Goal: Transaction & Acquisition: Purchase product/service

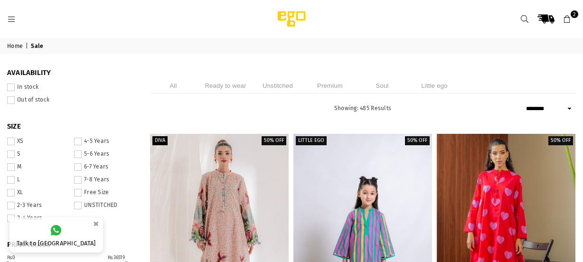
select select "******"
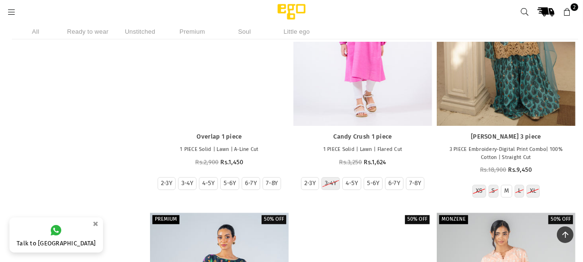
scroll to position [11825, 0]
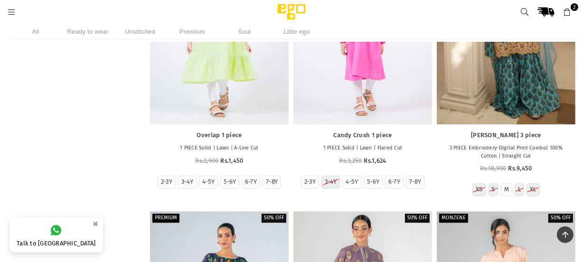
click at [11, 10] on icon at bounding box center [11, 12] width 9 height 9
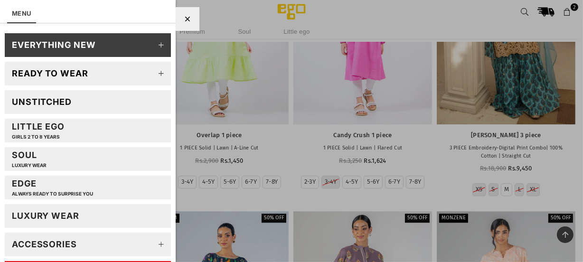
scroll to position [78, 0]
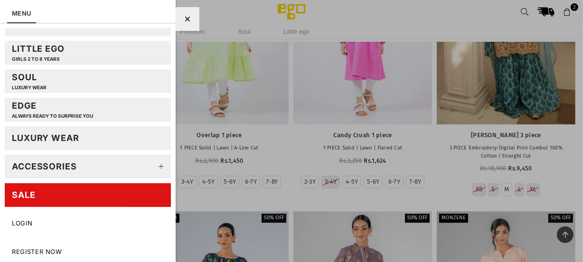
click at [81, 162] on link "Accessories" at bounding box center [88, 167] width 166 height 24
click at [154, 165] on icon at bounding box center [161, 166] width 19 height 19
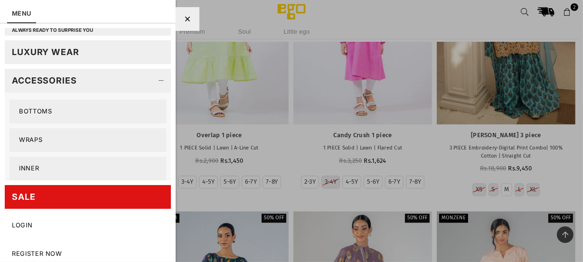
scroll to position [164, 0]
click at [58, 143] on link "Wraps" at bounding box center [87, 140] width 157 height 24
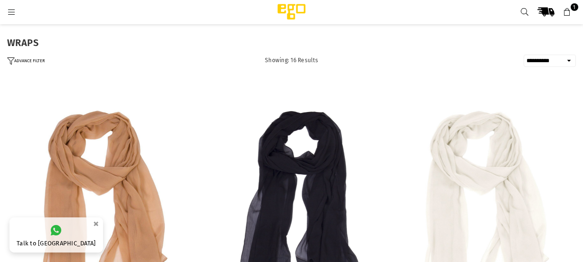
select select "**********"
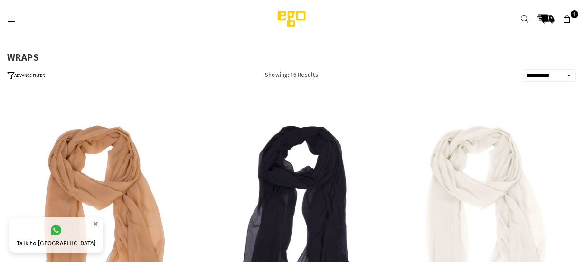
click at [10, 16] on icon at bounding box center [11, 19] width 9 height 9
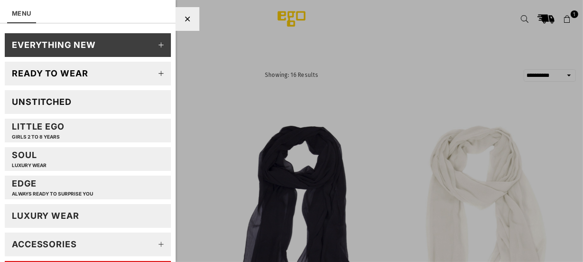
click at [106, 75] on link "Ready to wear" at bounding box center [88, 74] width 166 height 24
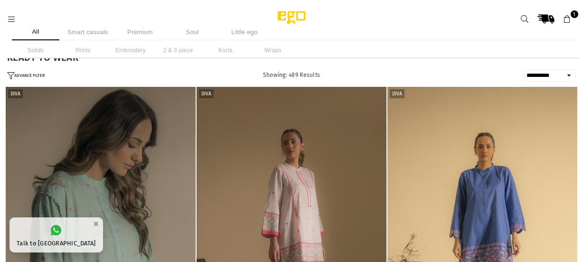
select select "**********"
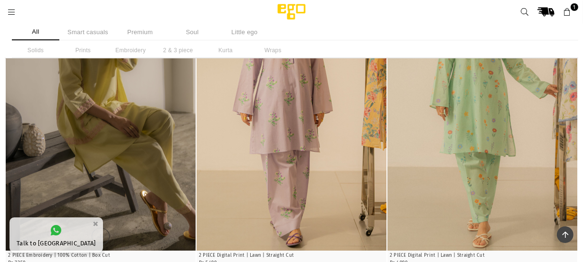
scroll to position [346, 0]
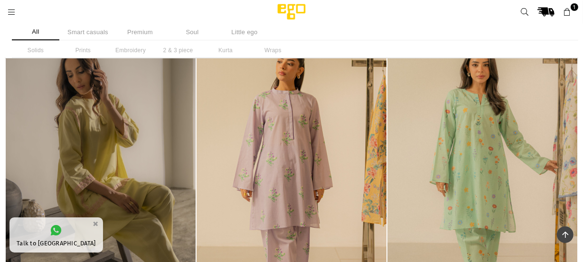
click at [111, 161] on img "1 / 5" at bounding box center [101, 184] width 190 height 285
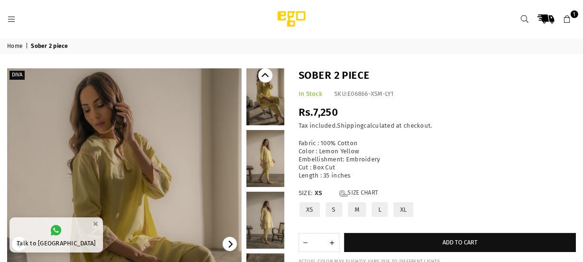
click at [263, 92] on link at bounding box center [265, 96] width 38 height 57
click at [268, 157] on link at bounding box center [265, 158] width 38 height 57
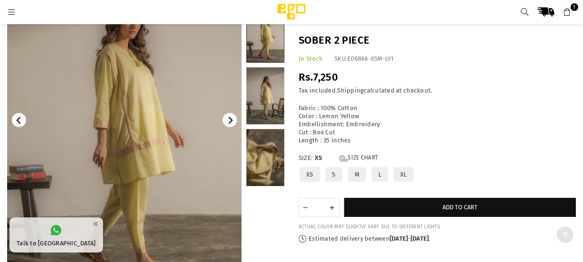
scroll to position [110, 0]
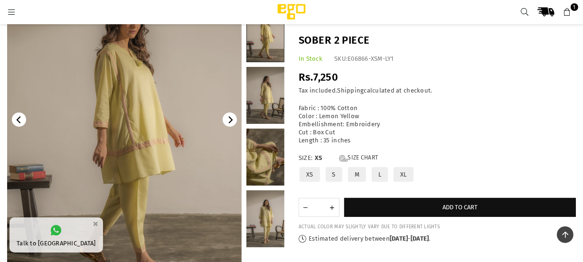
click at [229, 123] on icon "Next" at bounding box center [230, 119] width 7 height 7
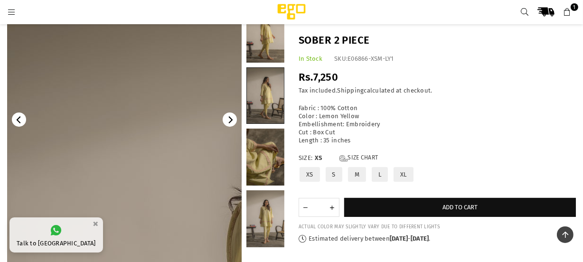
click at [144, 135] on link at bounding box center [124, 120] width 235 height 352
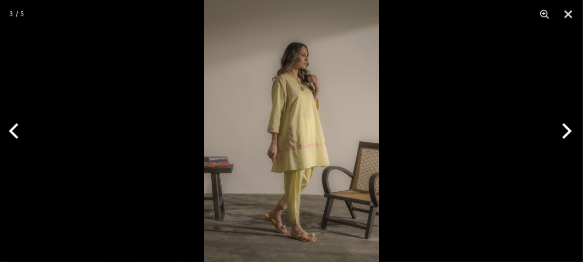
click at [287, 146] on img at bounding box center [291, 131] width 175 height 262
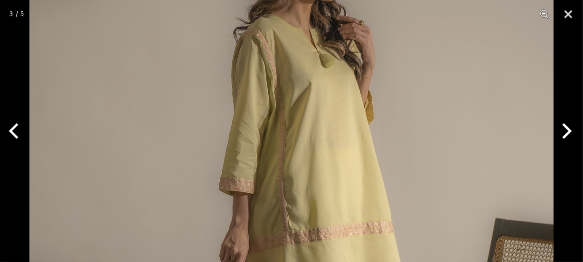
click at [570, 129] on button "Next" at bounding box center [566, 130] width 36 height 47
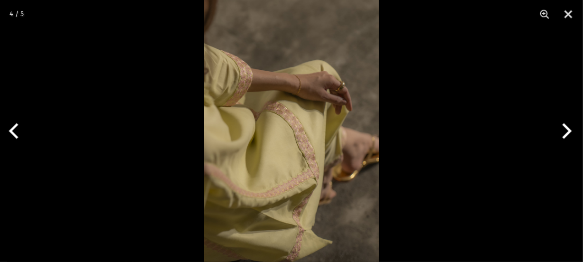
click at [570, 129] on button "Next" at bounding box center [566, 130] width 36 height 47
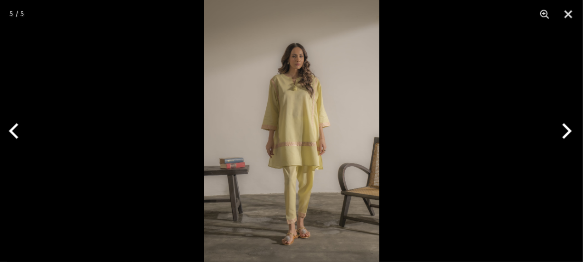
click at [570, 129] on button "Next" at bounding box center [566, 130] width 36 height 47
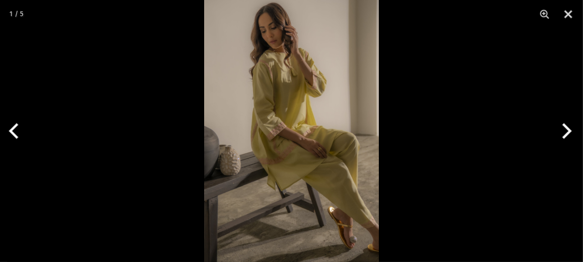
click at [570, 129] on button "Next" at bounding box center [566, 130] width 36 height 47
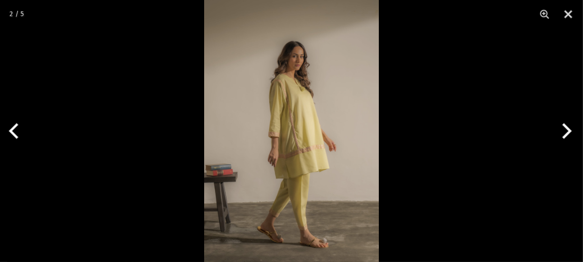
click at [570, 129] on button "Next" at bounding box center [566, 130] width 36 height 47
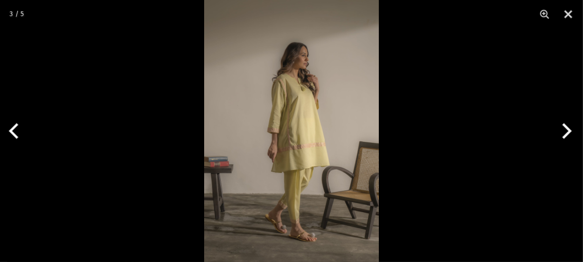
click at [570, 129] on button "Next" at bounding box center [566, 130] width 36 height 47
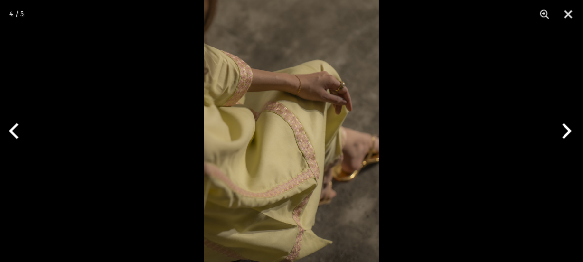
click at [570, 129] on button "Next" at bounding box center [566, 130] width 36 height 47
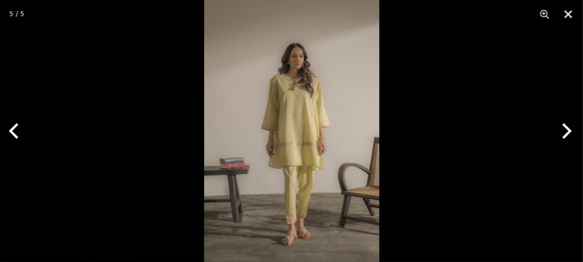
click at [570, 129] on button "Next" at bounding box center [566, 130] width 36 height 47
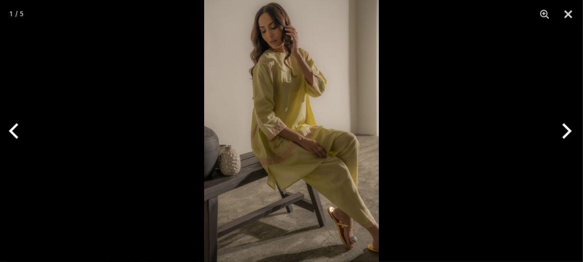
click at [570, 129] on button "Next" at bounding box center [566, 130] width 36 height 47
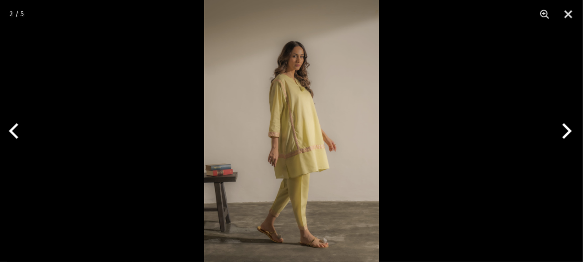
click at [570, 129] on button "Next" at bounding box center [566, 130] width 36 height 47
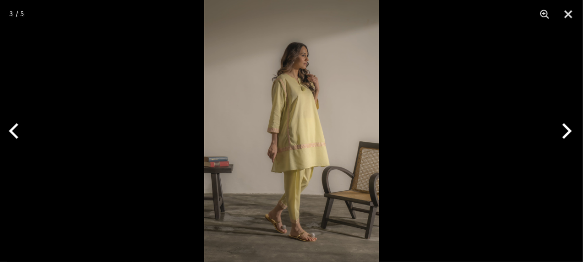
click at [570, 129] on button "Next" at bounding box center [566, 130] width 36 height 47
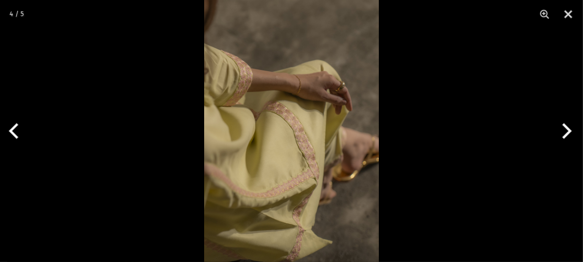
click at [570, 129] on button "Next" at bounding box center [566, 130] width 36 height 47
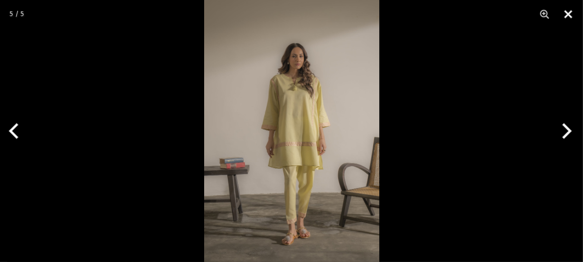
click at [570, 11] on button "Close" at bounding box center [569, 14] width 24 height 28
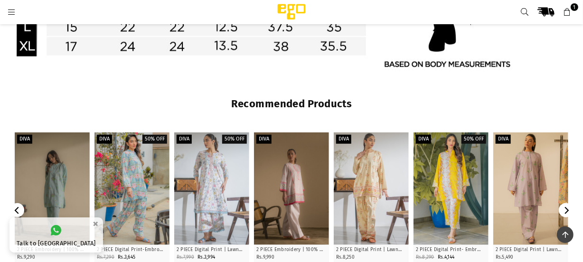
scroll to position [887, 0]
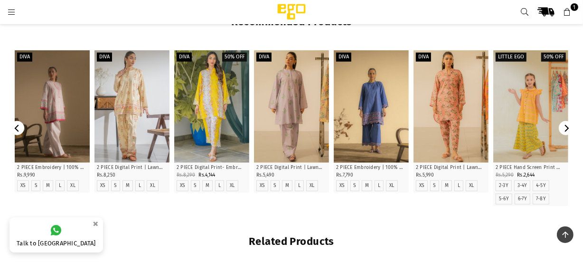
click at [563, 128] on icon "Next" at bounding box center [566, 128] width 7 height 7
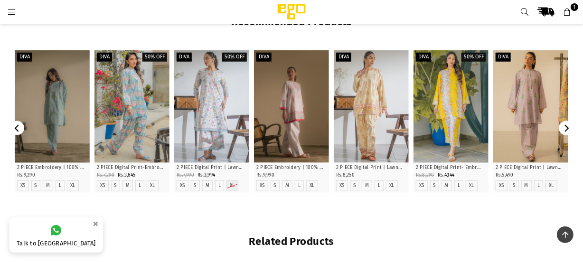
click at [563, 128] on icon "Next" at bounding box center [566, 128] width 7 height 7
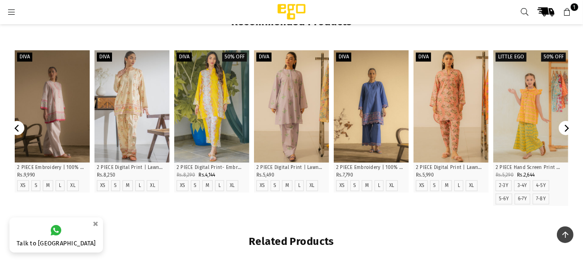
click at [563, 128] on icon "Next" at bounding box center [566, 128] width 7 height 7
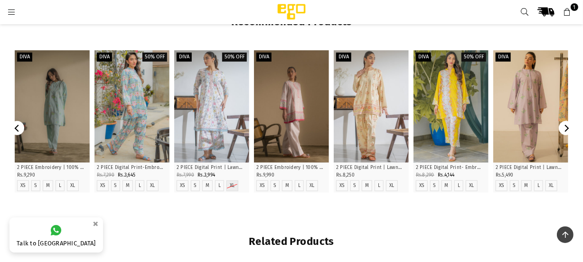
click at [563, 128] on icon "Next" at bounding box center [566, 128] width 7 height 7
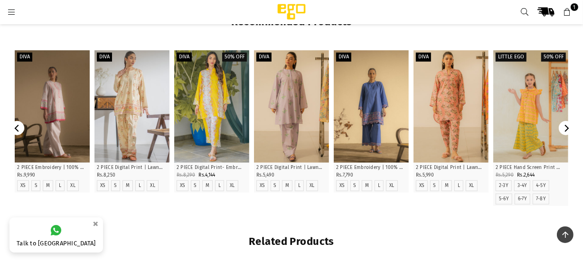
click at [563, 128] on icon "Next" at bounding box center [566, 128] width 7 height 7
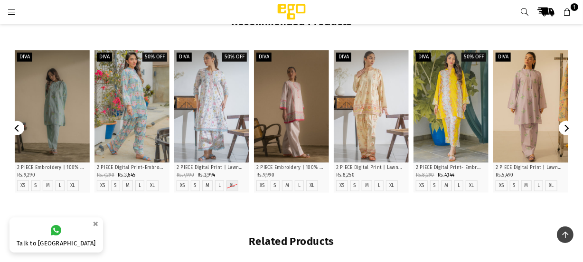
click at [563, 128] on icon "Next" at bounding box center [566, 128] width 7 height 7
